Goal: Task Accomplishment & Management: Use online tool/utility

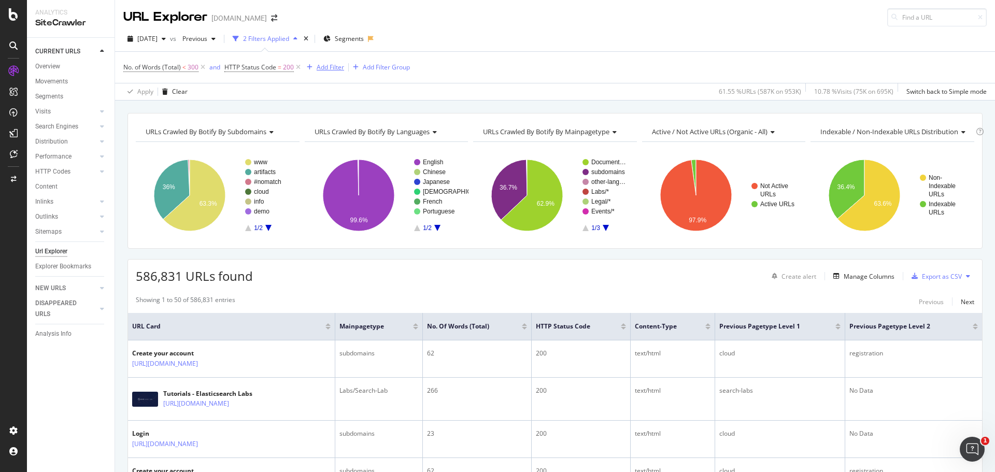
click at [319, 66] on div "Add Filter" at bounding box center [330, 67] width 27 height 9
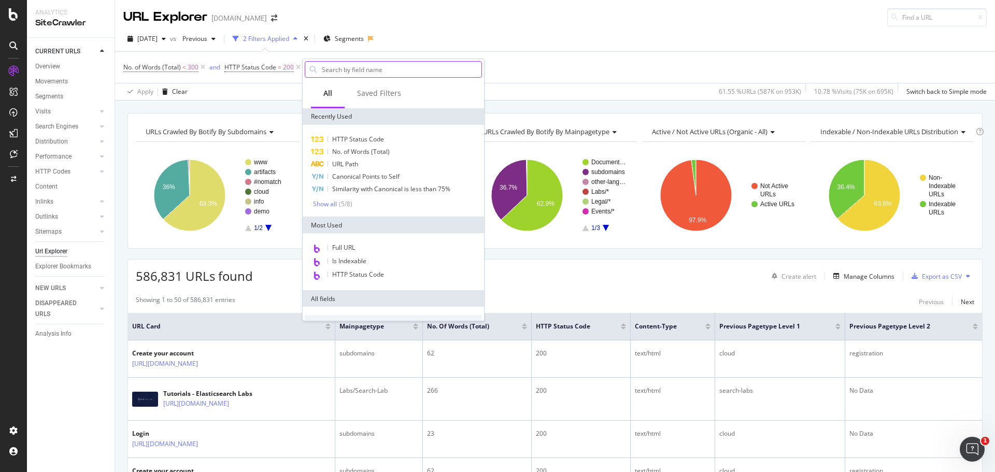
click at [378, 74] on input "text" at bounding box center [401, 70] width 161 height 16
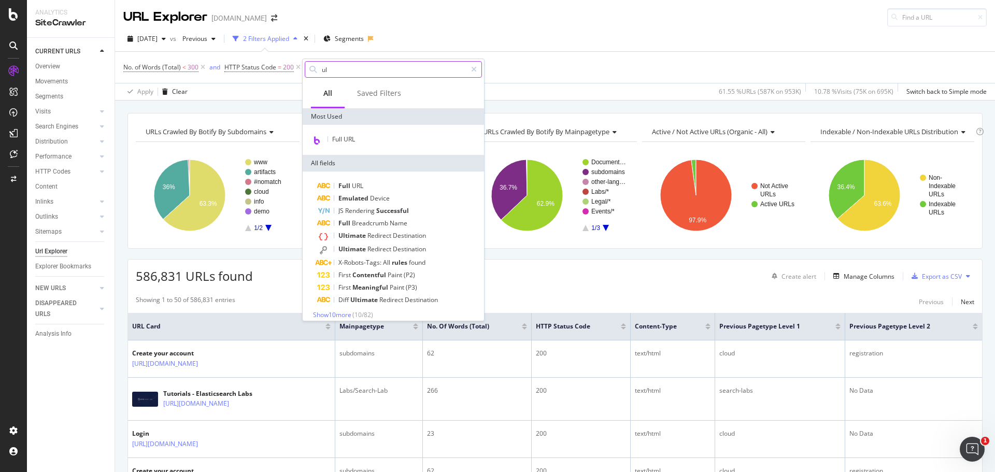
type input "u"
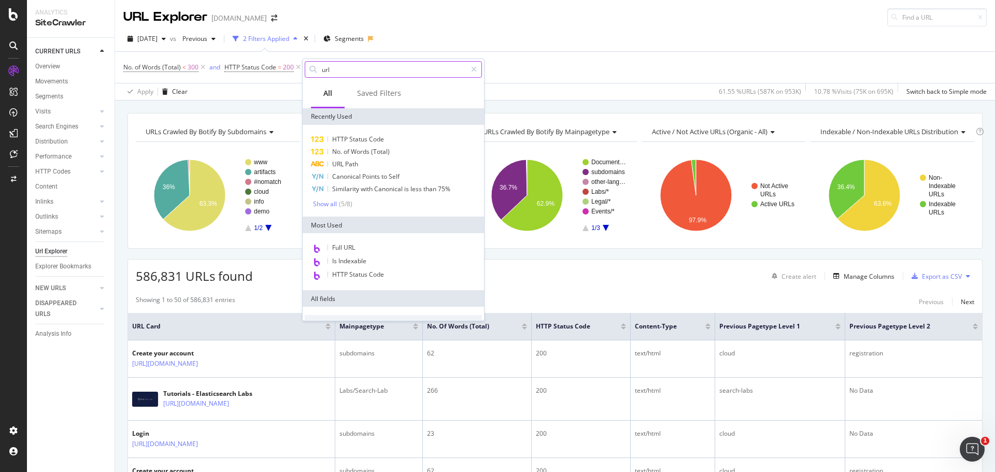
type input "url"
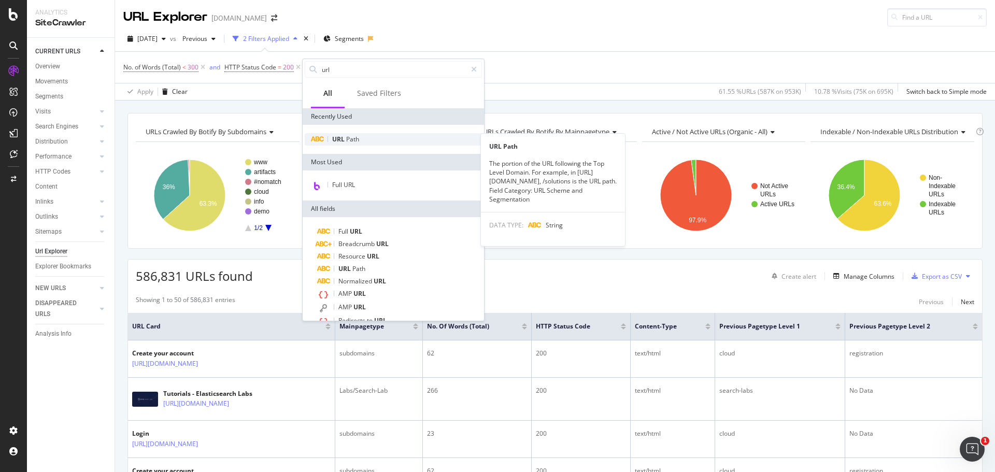
click at [379, 135] on div "URL Path" at bounding box center [393, 139] width 177 height 12
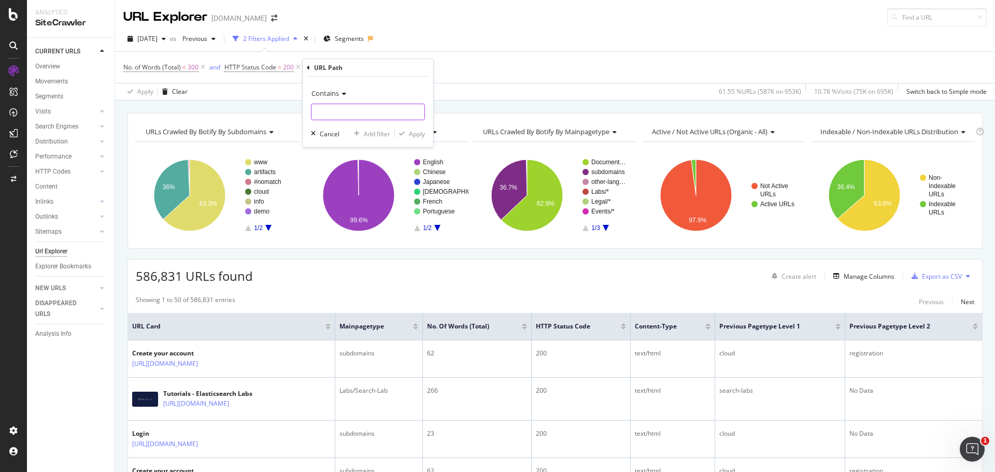
click at [388, 120] on input "text" at bounding box center [368, 112] width 113 height 17
type input "/blog/"
click at [414, 135] on div "Apply" at bounding box center [417, 134] width 16 height 9
